Goal: Task Accomplishment & Management: Complete application form

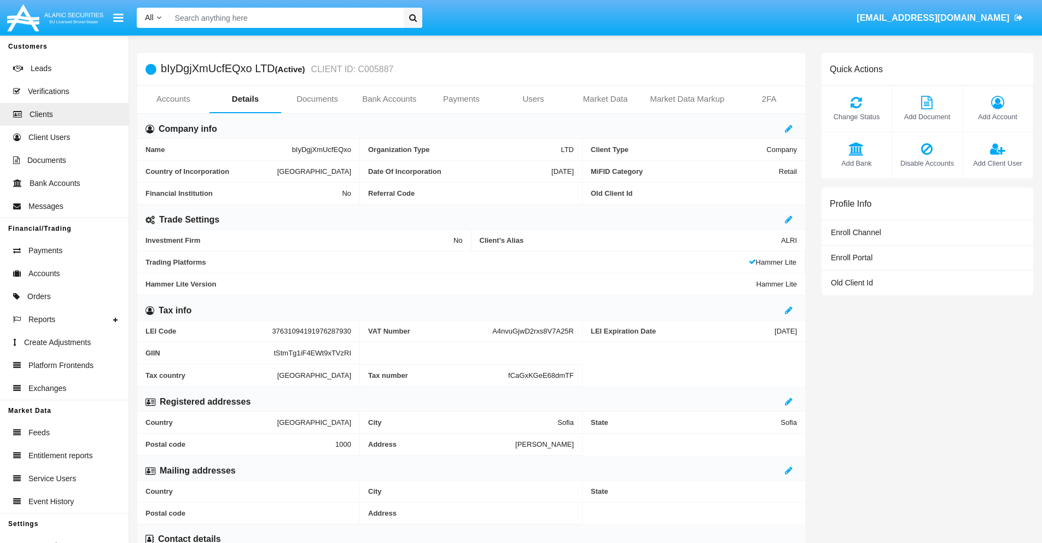
click at [389, 99] on link "Bank Accounts" at bounding box center [389, 99] width 72 height 26
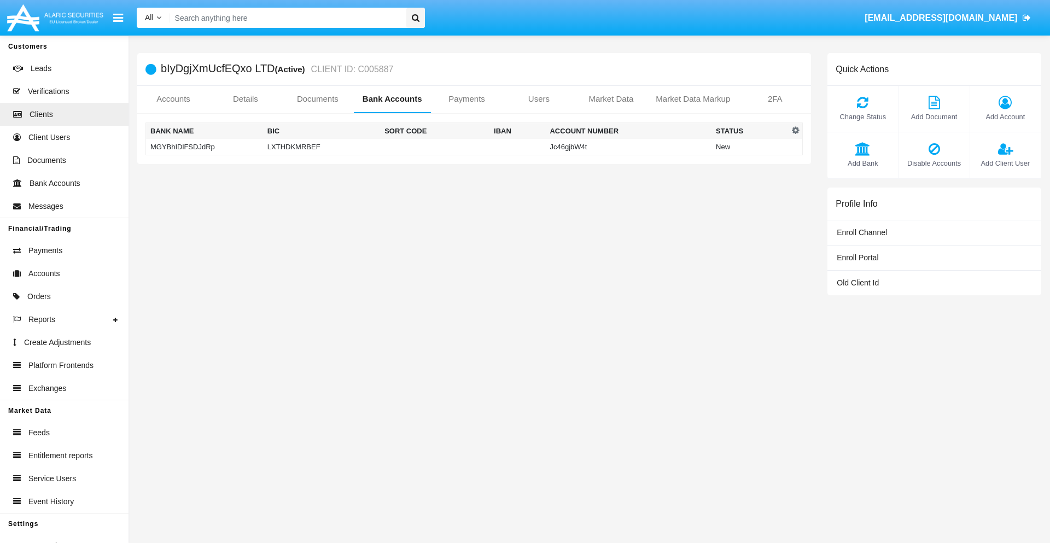
click at [204, 147] on td "MGYBhIDlFSDJdRp" at bounding box center [204, 147] width 117 height 16
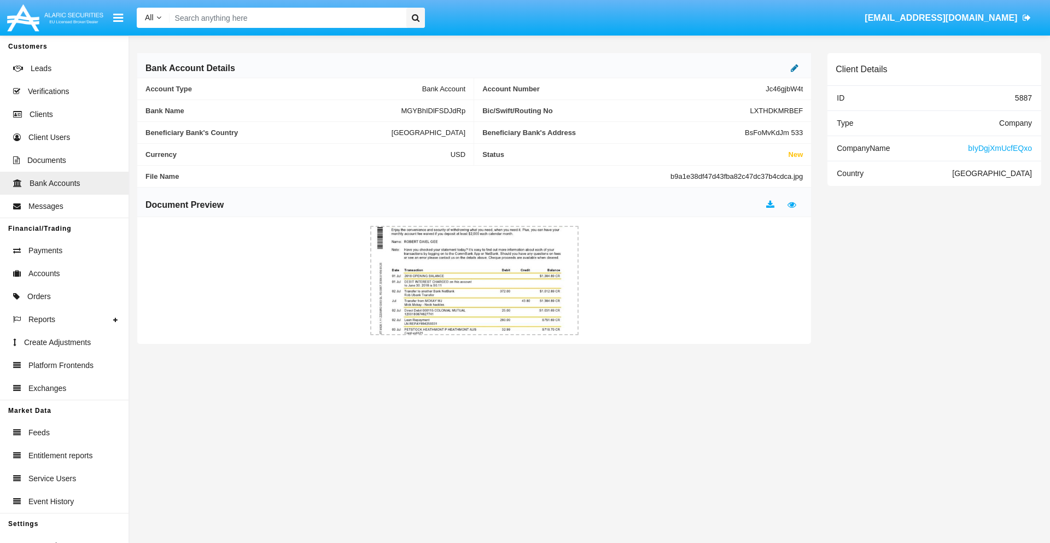
click at [794, 68] on icon at bounding box center [795, 67] width 8 height 9
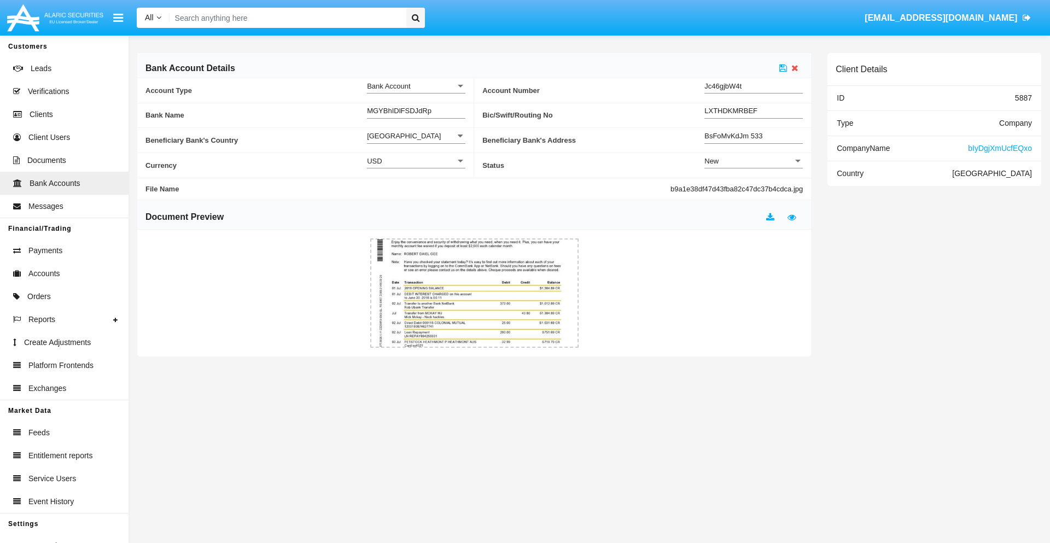
click at [753, 161] on div "New" at bounding box center [748, 160] width 89 height 9
click at [753, 188] on span "Active" at bounding box center [744, 188] width 81 height 21
click at [783, 68] on icon at bounding box center [783, 67] width 8 height 9
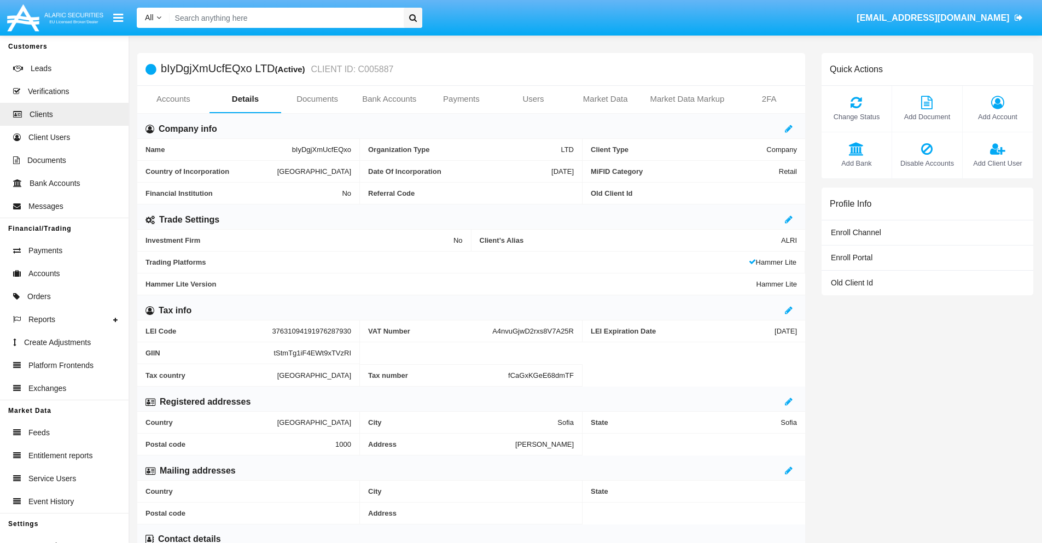
click at [389, 99] on link "Bank Accounts" at bounding box center [389, 99] width 72 height 26
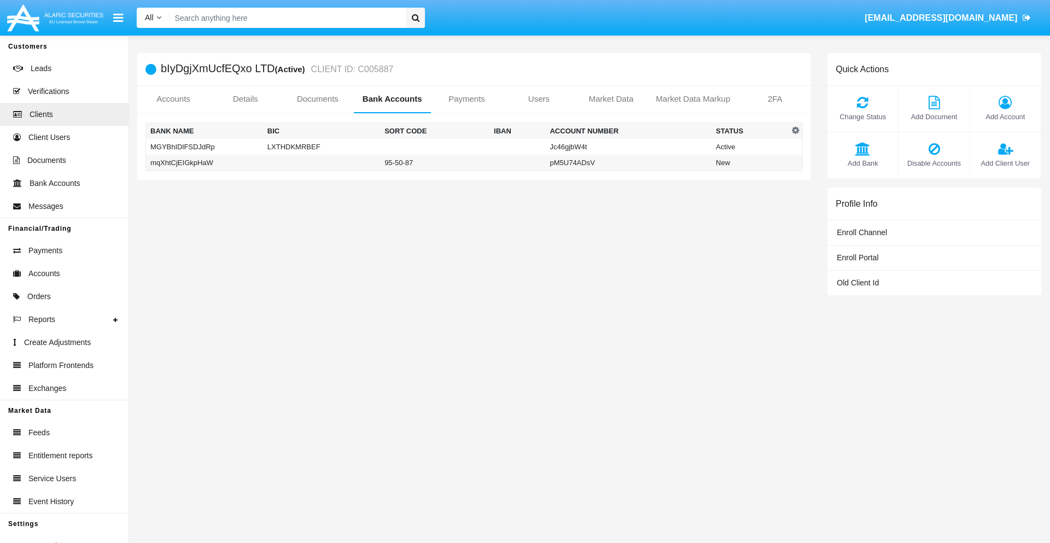
click at [204, 162] on td "mqXhtCjEIGkpHaW" at bounding box center [204, 163] width 117 height 16
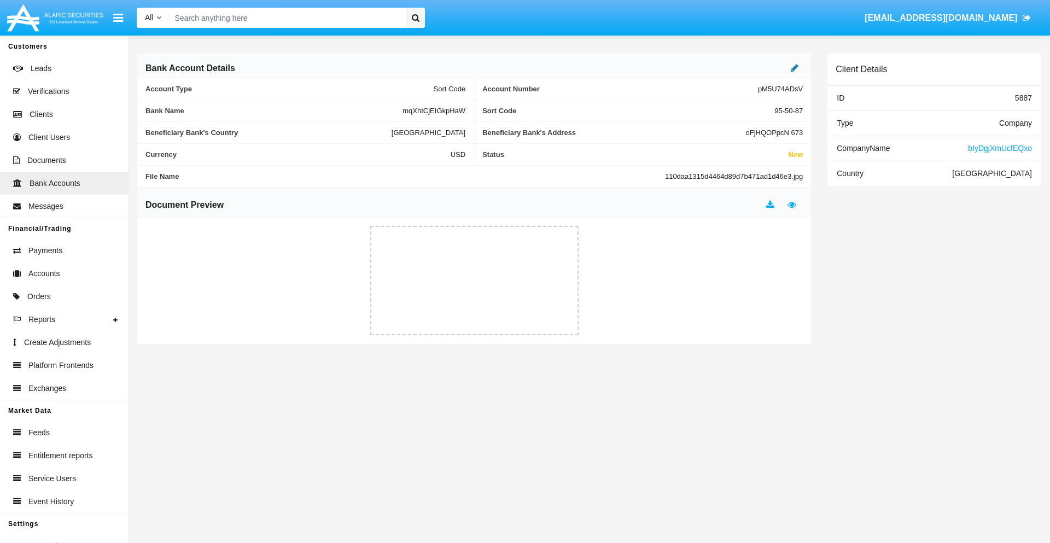
click at [794, 68] on icon at bounding box center [795, 67] width 8 height 9
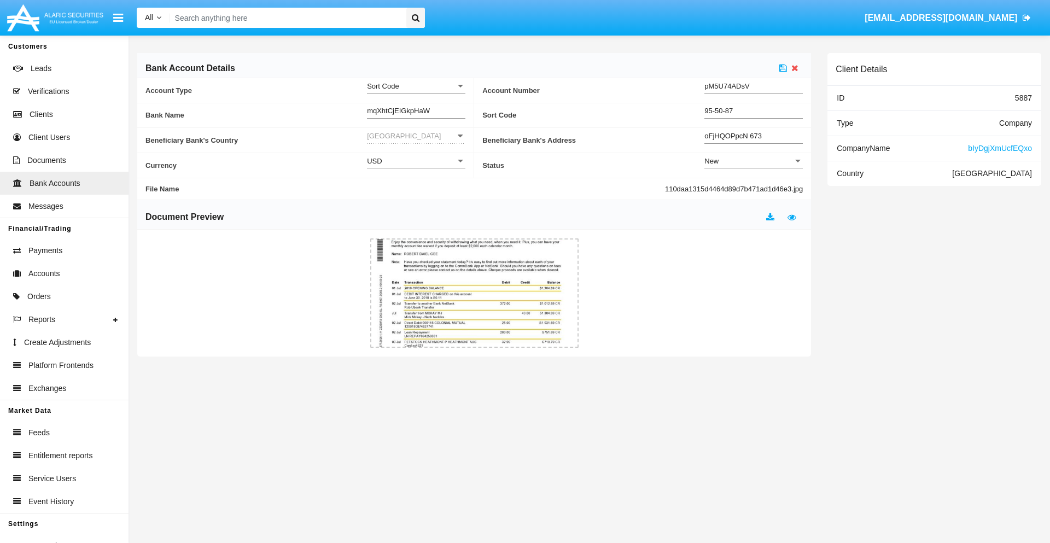
click at [753, 161] on div "New" at bounding box center [748, 160] width 89 height 9
click at [753, 188] on span "Active" at bounding box center [753, 188] width 98 height 21
click at [783, 68] on icon at bounding box center [783, 67] width 8 height 9
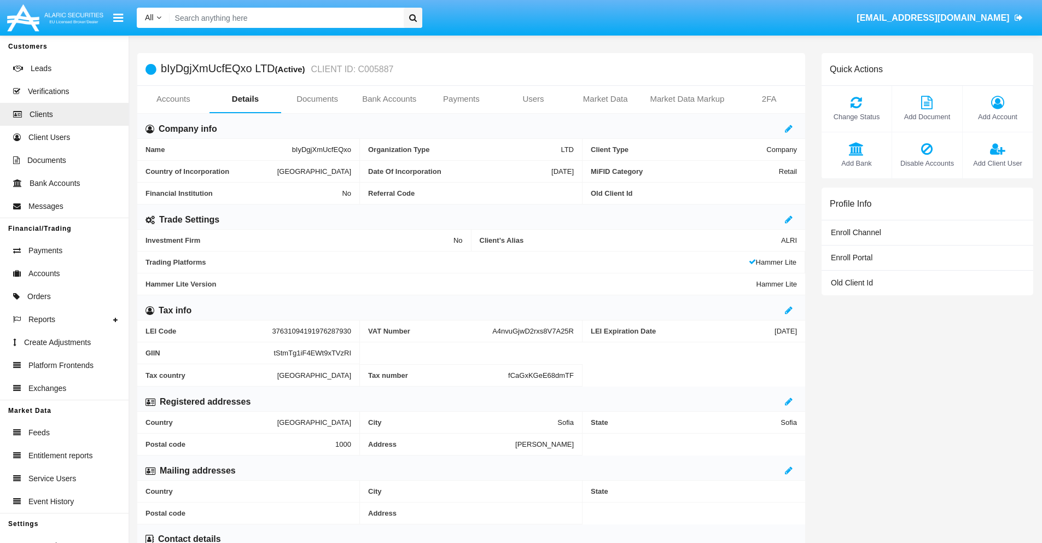
click at [856, 163] on span "Add Bank" at bounding box center [856, 163] width 59 height 10
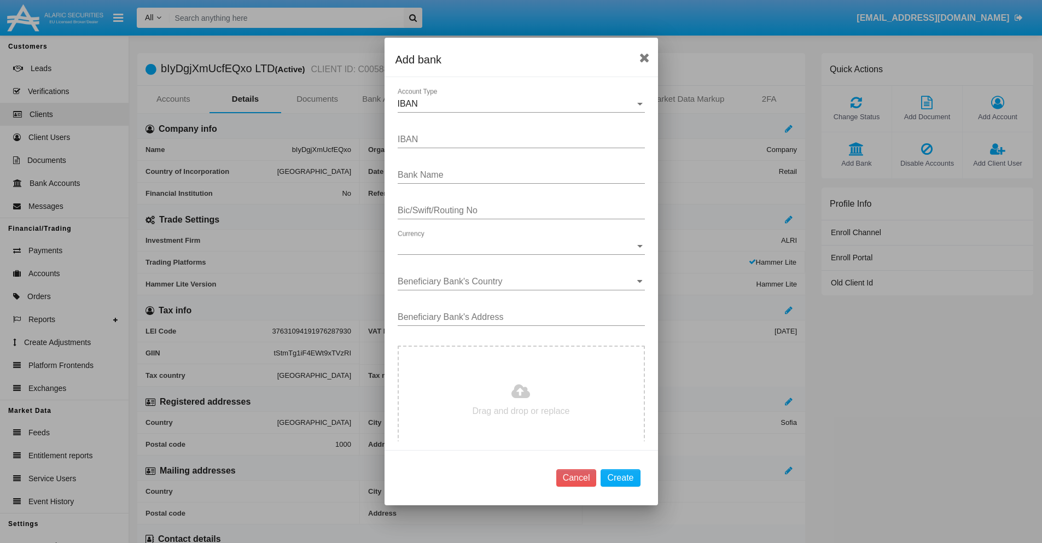
click at [517, 104] on div "IBAN" at bounding box center [516, 104] width 237 height 10
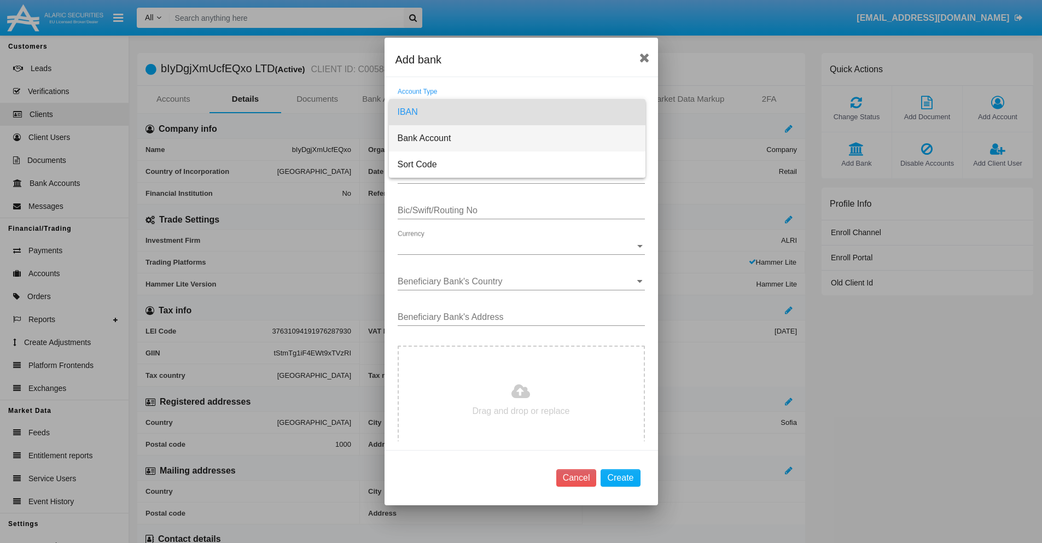
click at [517, 138] on span "Bank Account" at bounding box center [517, 138] width 239 height 26
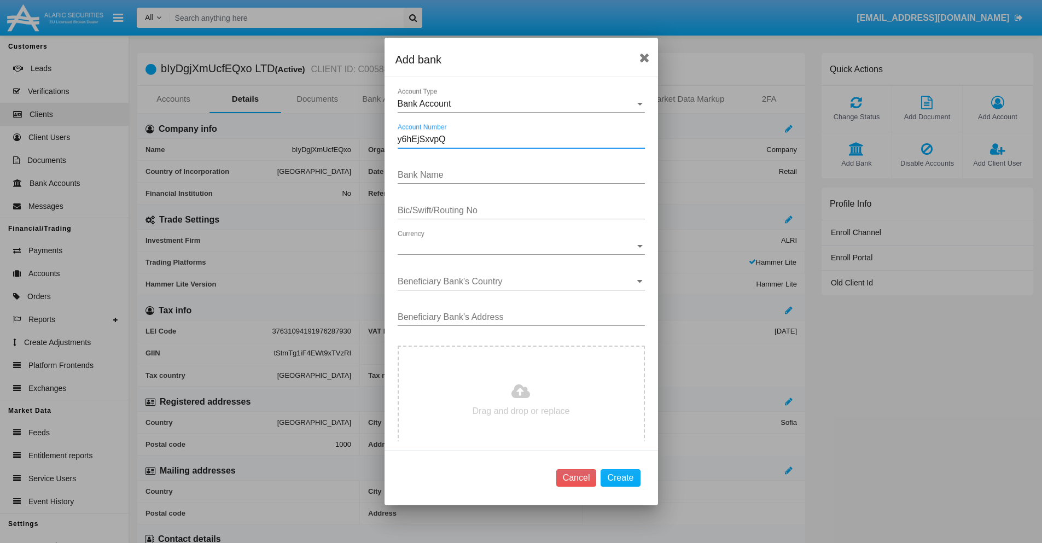
type input "y6hEjSxvpQ"
type input "kVTZjZOPcSpzYqU"
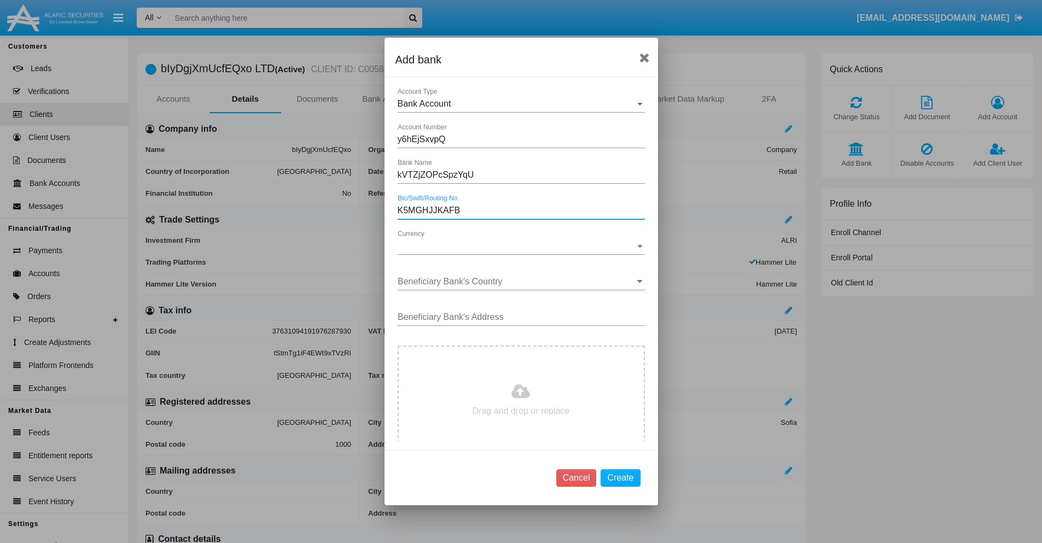
type input "K5MGHJJKAFB"
click at [517, 246] on span "Currency" at bounding box center [516, 246] width 237 height 10
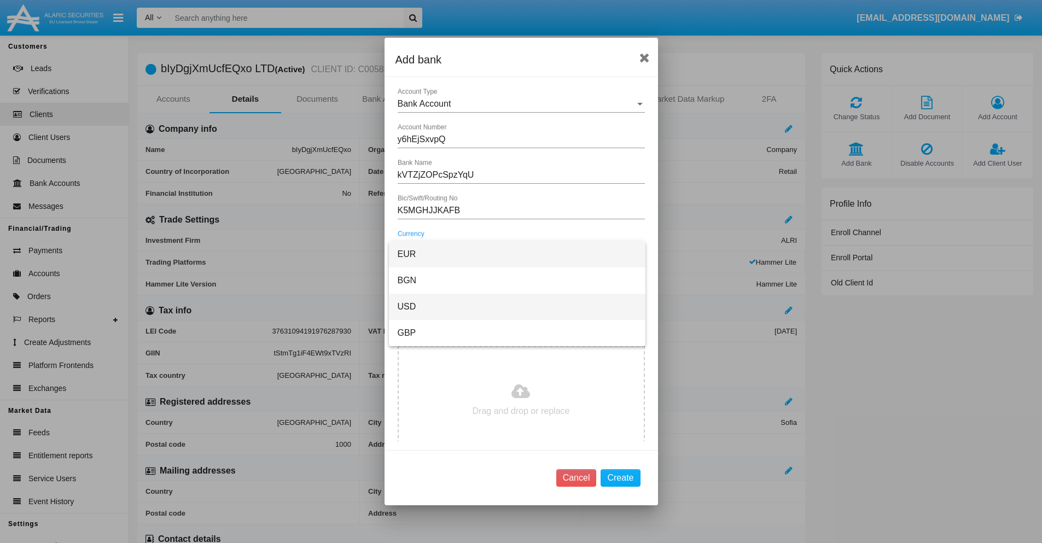
click at [517, 307] on span "USD" at bounding box center [517, 307] width 239 height 26
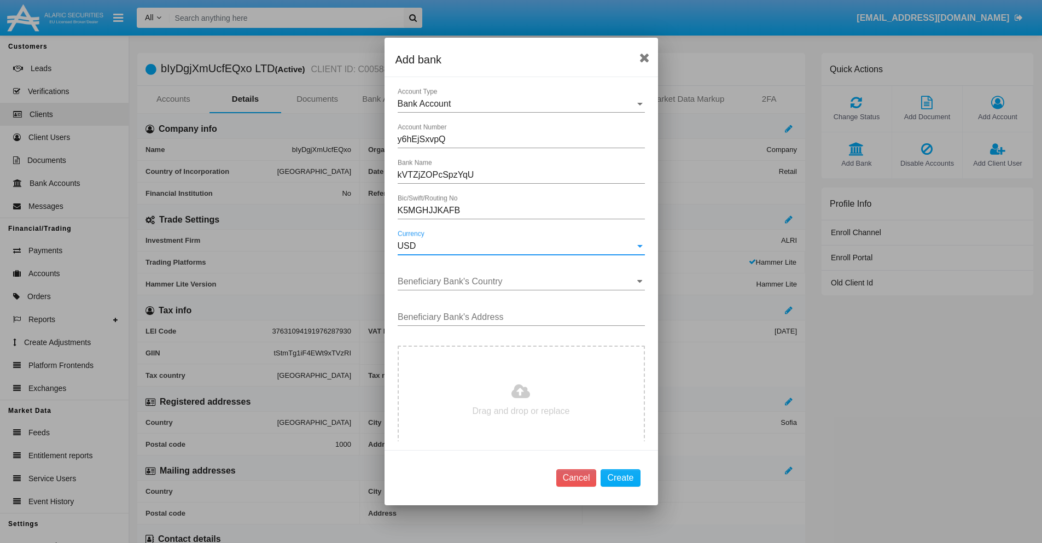
click at [517, 282] on input "Beneficiary Bank's Country" at bounding box center [521, 282] width 247 height 10
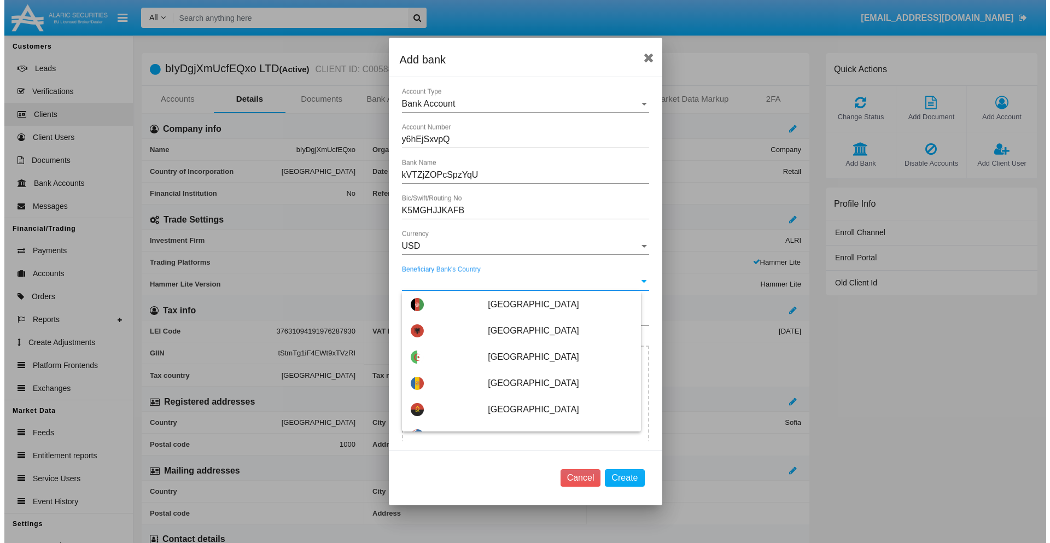
scroll to position [4191, 0]
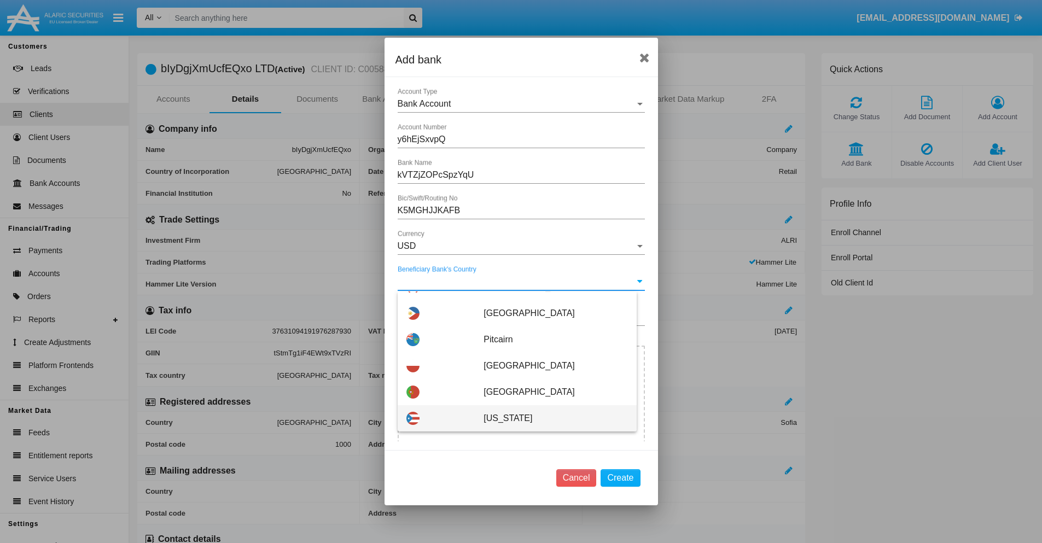
click at [550, 418] on span "Puerto Rico" at bounding box center [555, 418] width 144 height 26
type input "Puerto Rico"
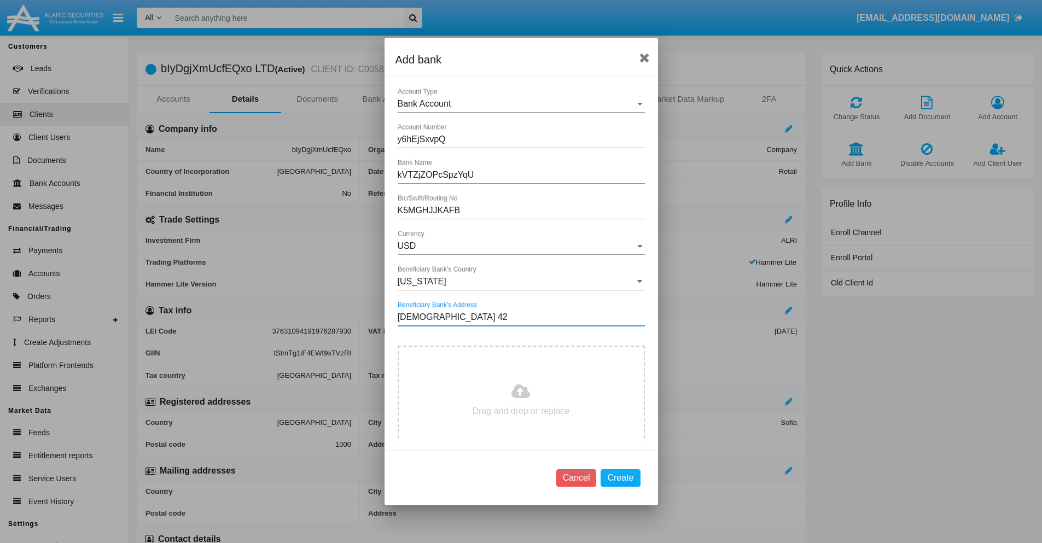
type input "csJismlPwp 423"
type input "C:\fakepath\bank-statement.png"
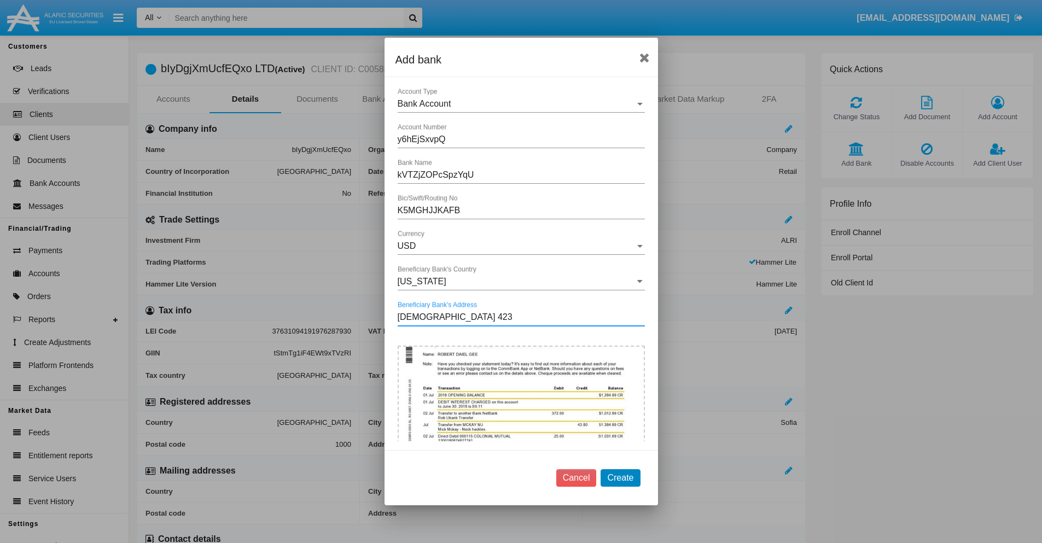
click at [620, 477] on button "Create" at bounding box center [619, 477] width 39 height 17
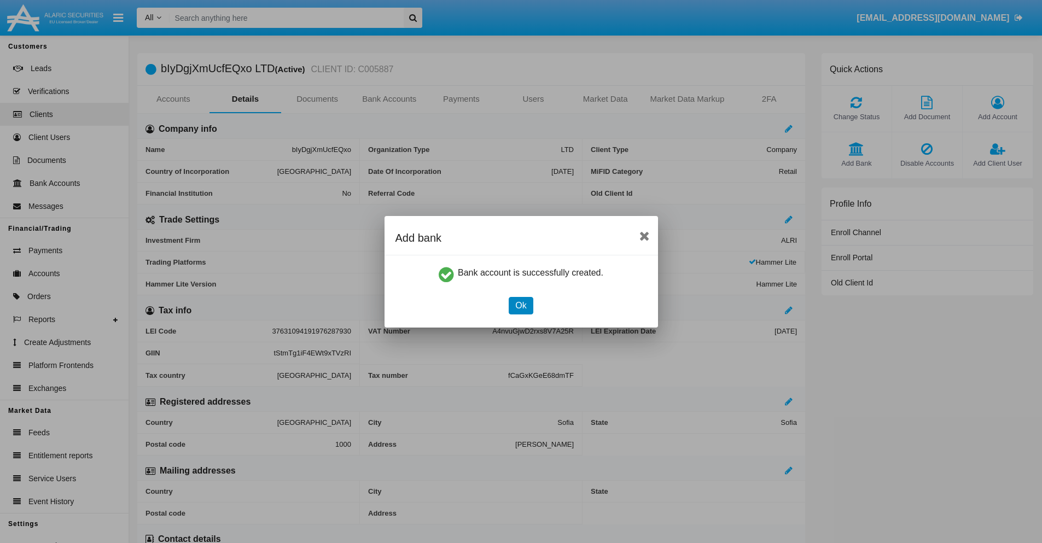
click at [521, 305] on button "Ok" at bounding box center [521, 305] width 24 height 17
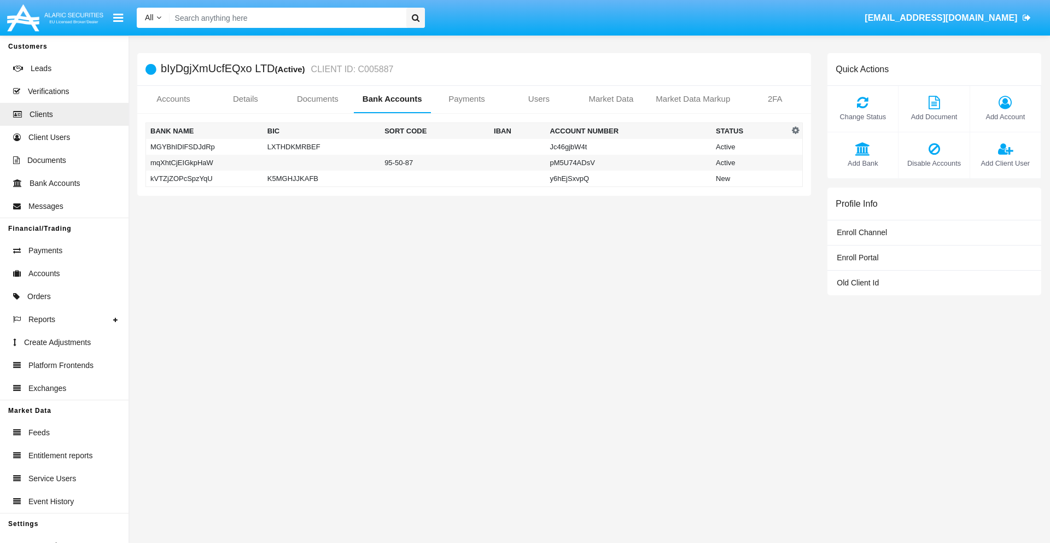
click at [204, 178] on td "kVTZjZOPcSpzYqU" at bounding box center [204, 179] width 117 height 16
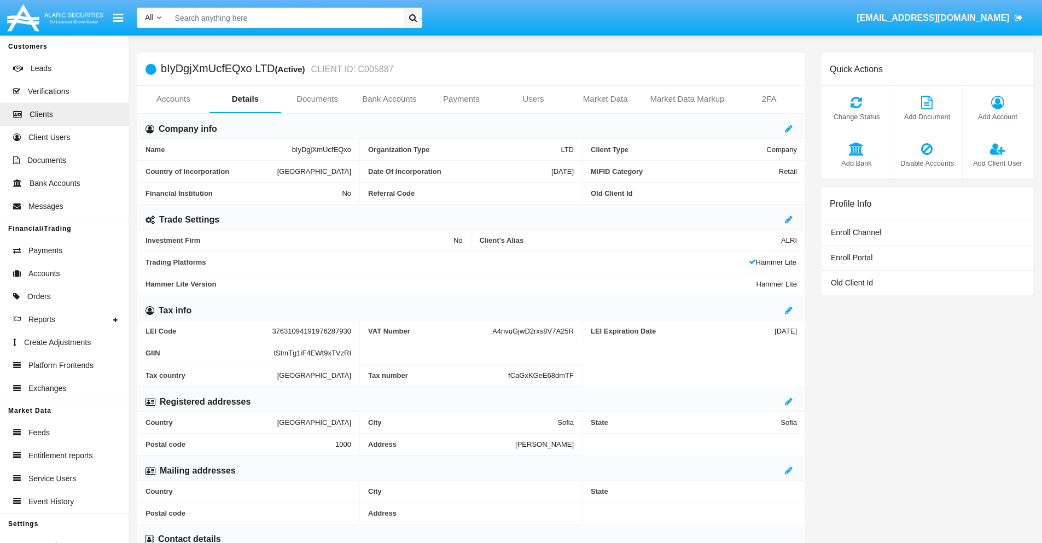
click at [856, 163] on span "Add Bank" at bounding box center [856, 163] width 59 height 10
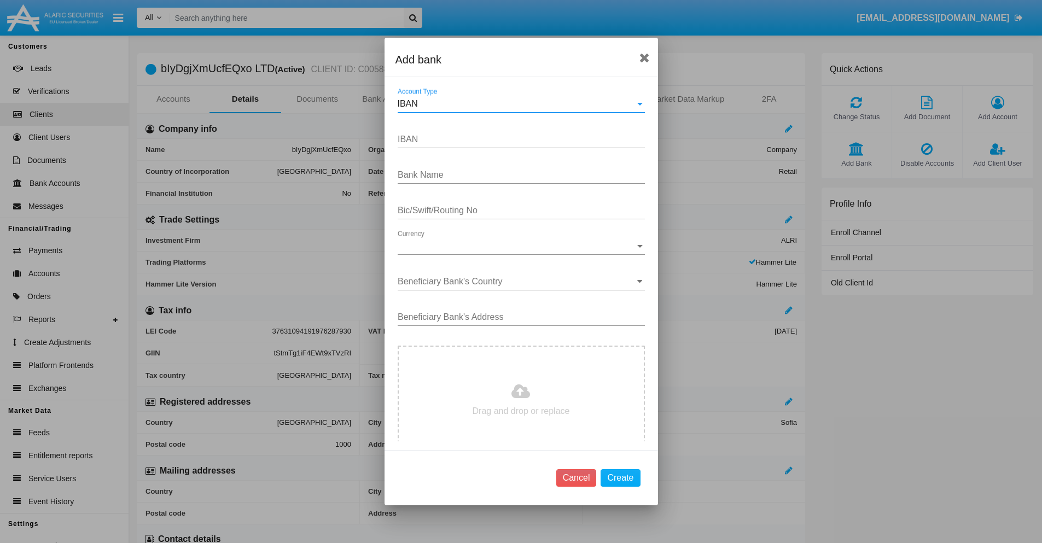
click at [517, 104] on div "IBAN" at bounding box center [516, 104] width 237 height 10
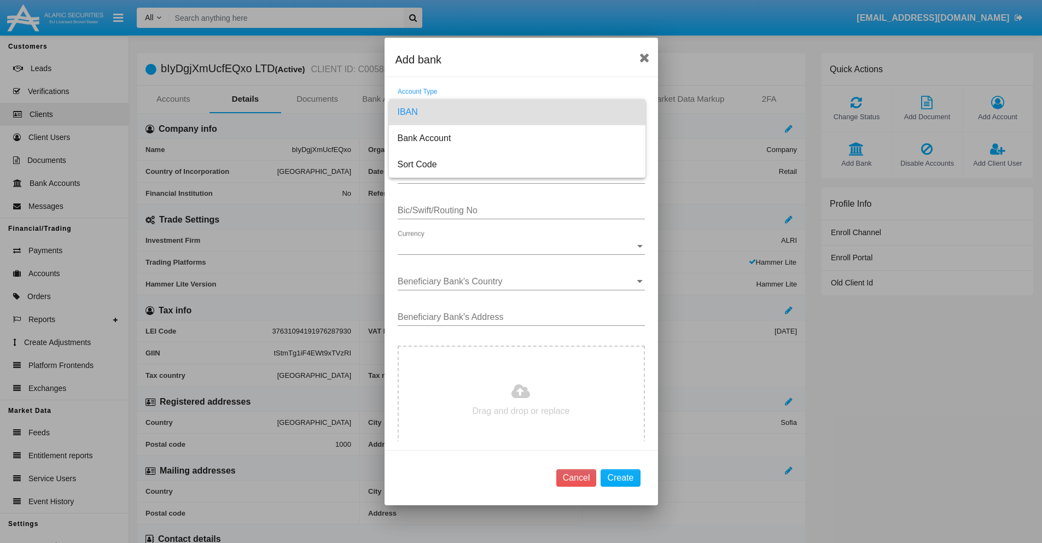
click at [517, 112] on span "IBAN" at bounding box center [517, 112] width 239 height 26
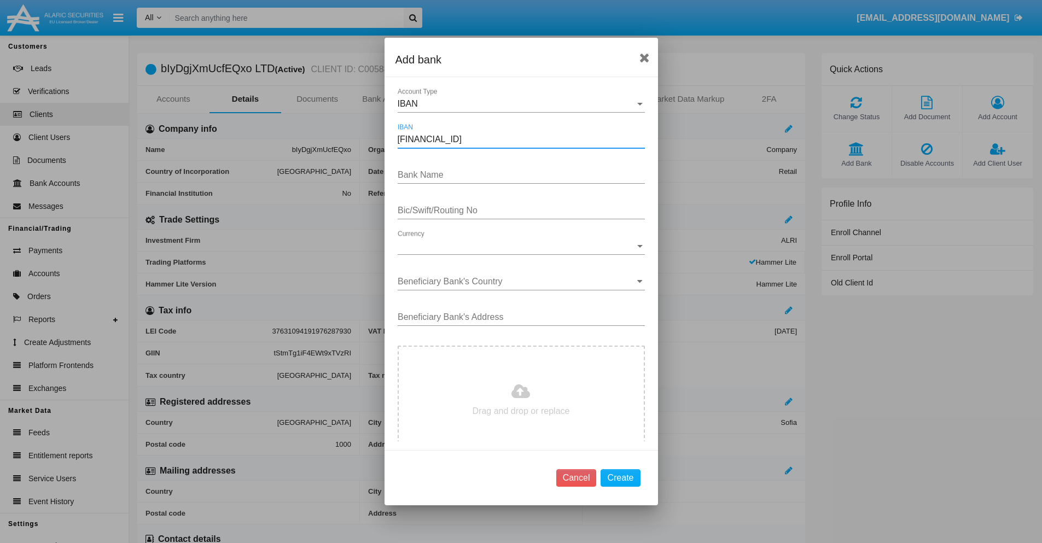
type input "[FINANCIAL_ID]"
type input "lYmnYVGmEfsnqJg"
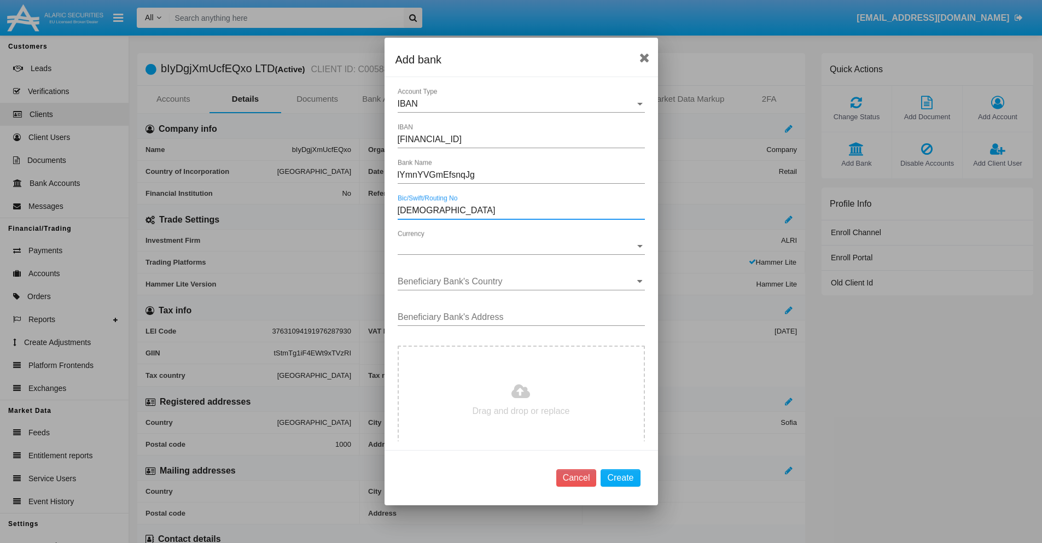
type input "[DEMOGRAPHIC_DATA]"
click at [517, 246] on span "Currency" at bounding box center [516, 246] width 237 height 10
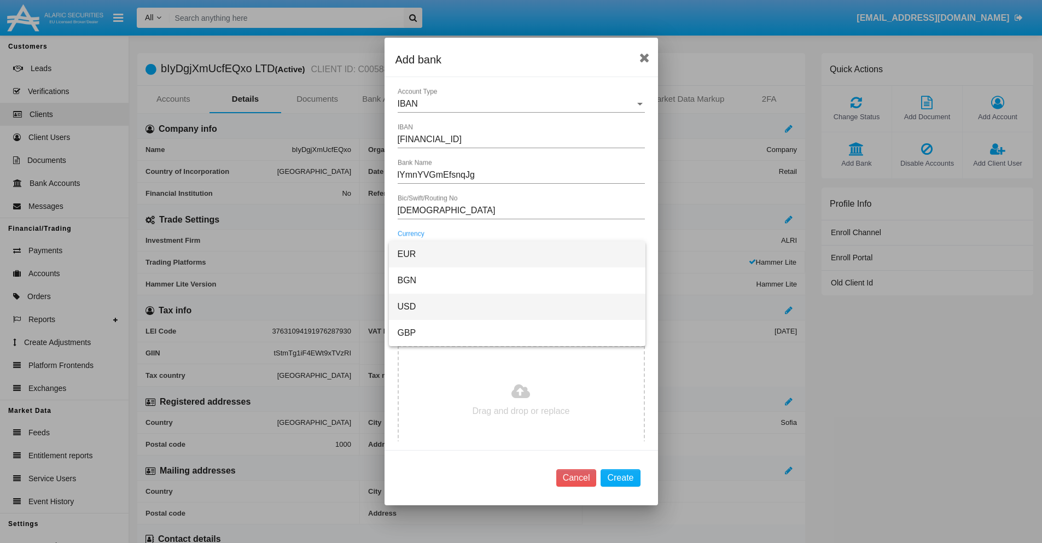
click at [517, 307] on span "USD" at bounding box center [517, 307] width 239 height 26
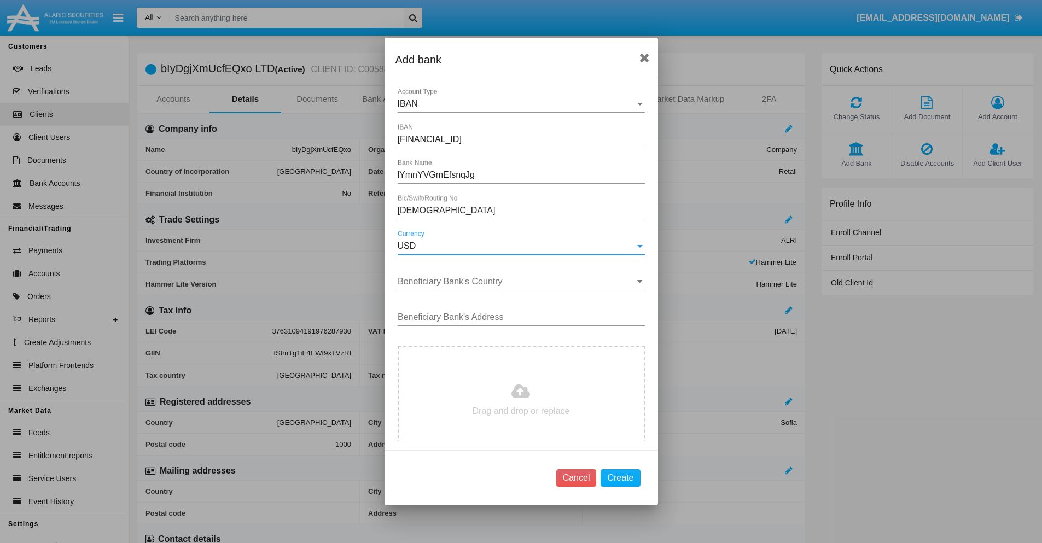
click at [517, 282] on input "Beneficiary Bank's Country" at bounding box center [521, 282] width 247 height 10
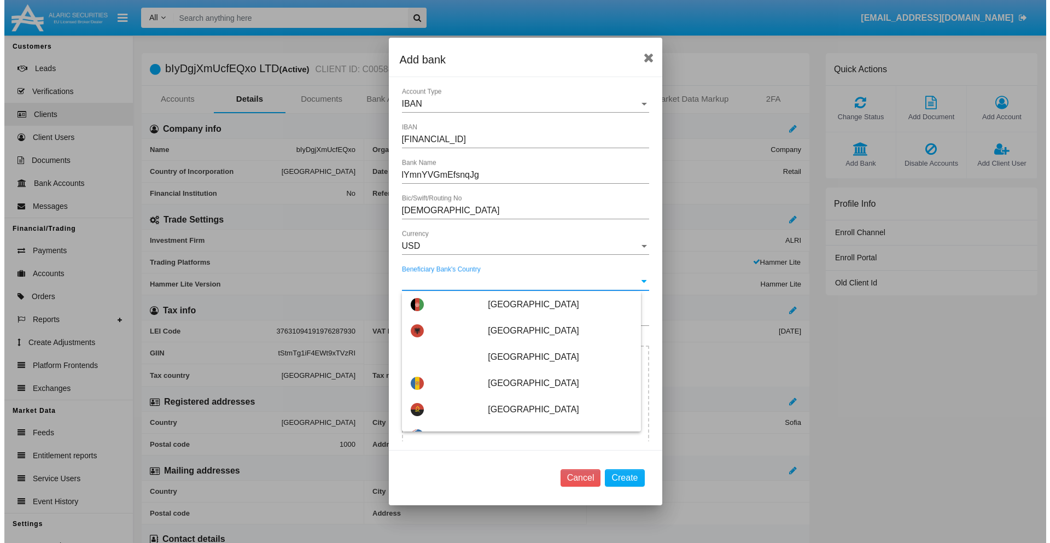
scroll to position [2721, 0]
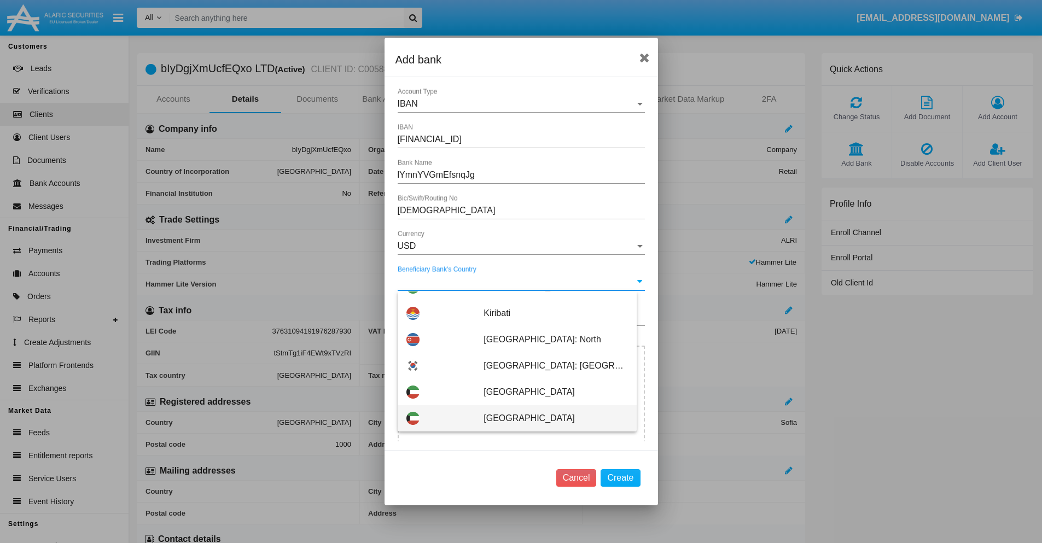
click at [550, 418] on span "Kuwait" at bounding box center [555, 418] width 144 height 26
type input "Kuwait"
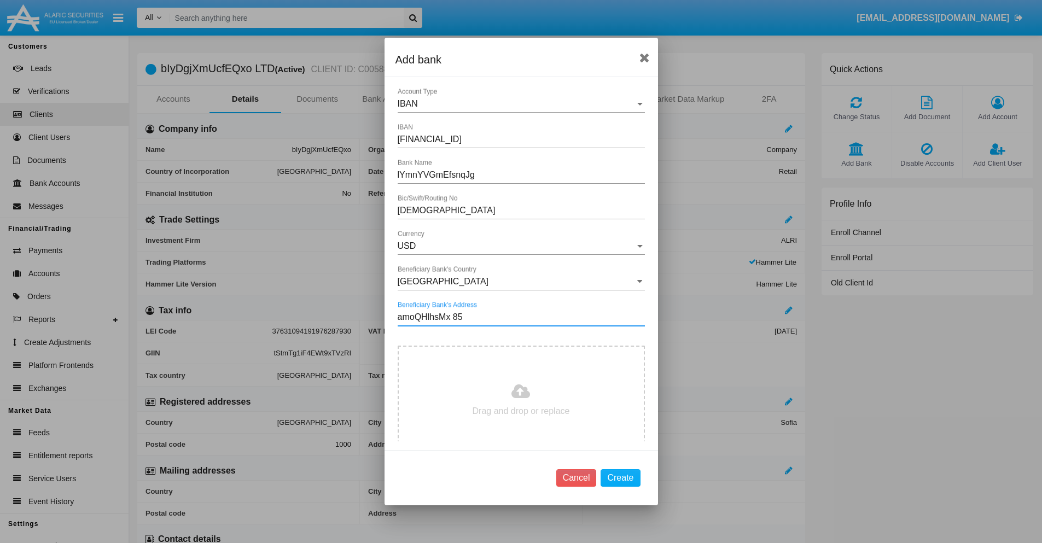
type input "amoQHlhsMx 857"
type input "C:\fakepath\bank-statement.png"
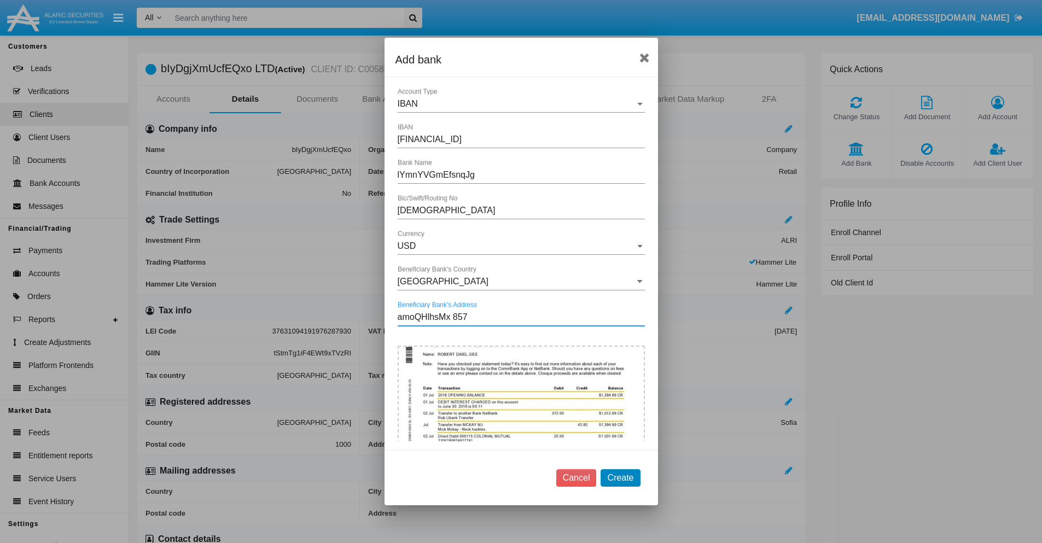
click at [620, 477] on button "Create" at bounding box center [619, 477] width 39 height 17
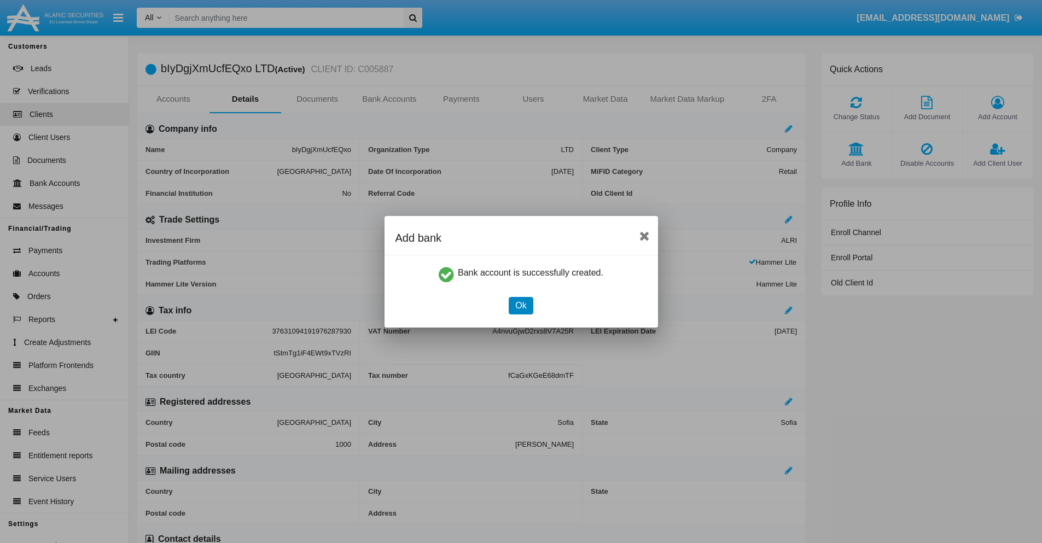
click at [521, 305] on button "Ok" at bounding box center [521, 305] width 24 height 17
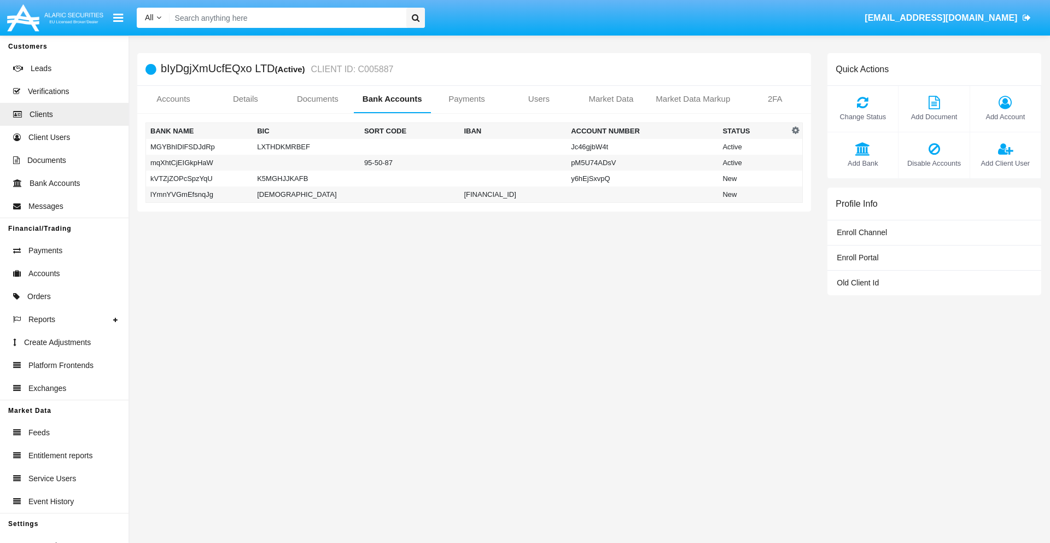
click at [199, 194] on td "lYmnYVGmEfsnqJg" at bounding box center [199, 194] width 107 height 16
